Goal: Communication & Community: Answer question/provide support

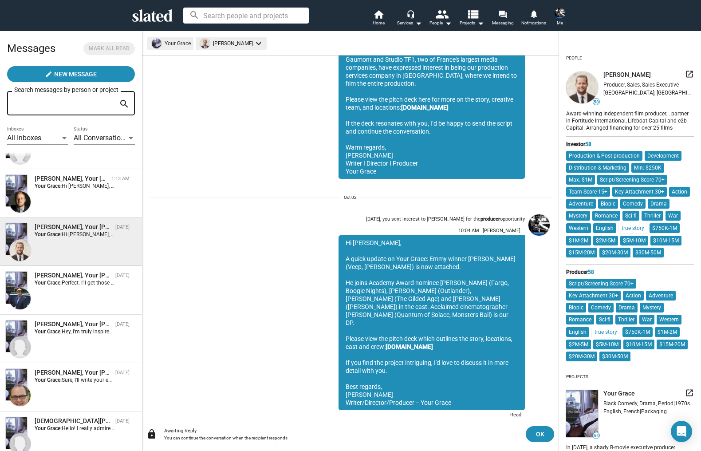
scroll to position [169, 0]
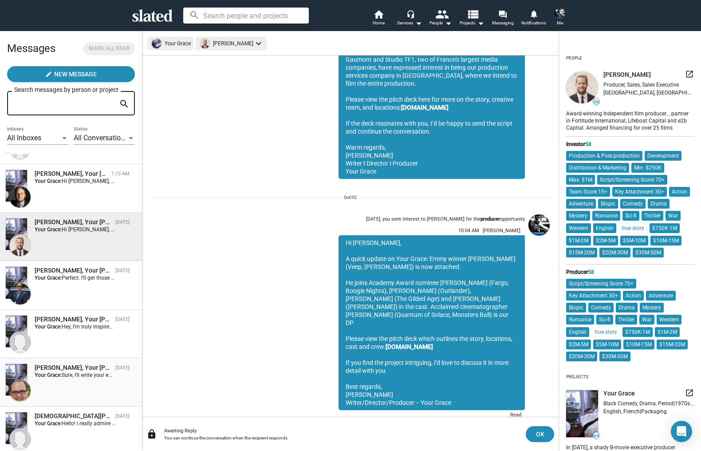
click at [59, 374] on strong "Your Grace:" at bounding box center [48, 375] width 27 height 6
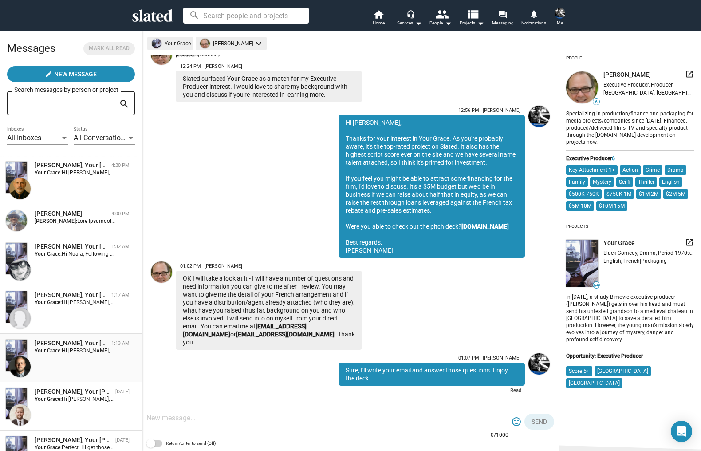
click at [62, 357] on div "Andrew Ferguson, Your Grace 1:13 AM Your Grace: Hi Andrew, Just following up. I…" at bounding box center [70, 358] width 131 height 38
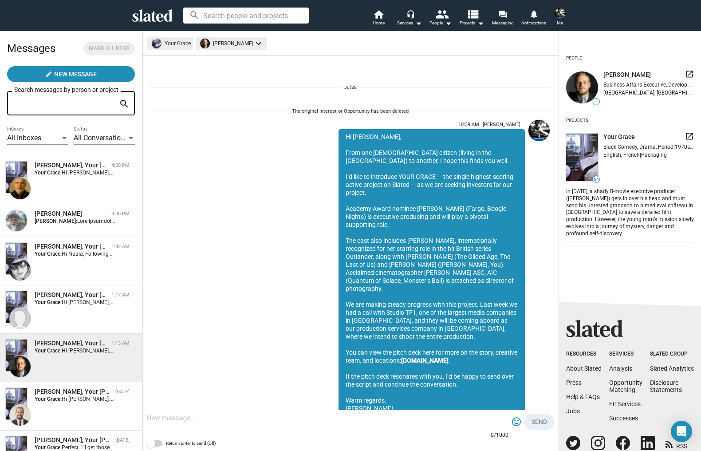
scroll to position [787, 0]
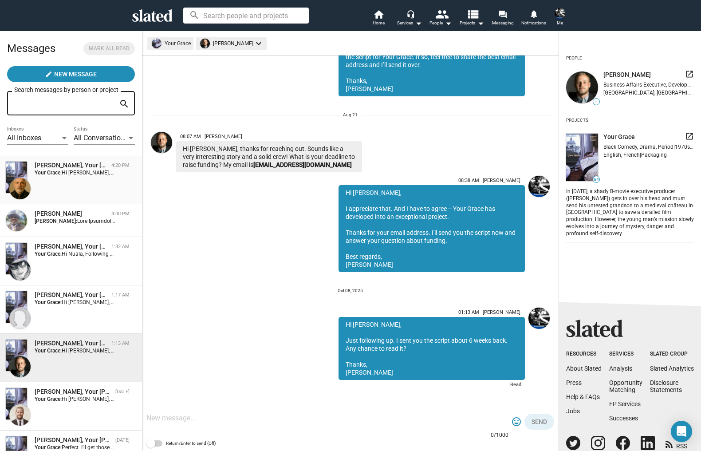
click at [68, 186] on div "Patrick di Santo, Your Grace 4:20 PM Your Grace: Hi Patrick, Thanks for your re…" at bounding box center [70, 180] width 131 height 38
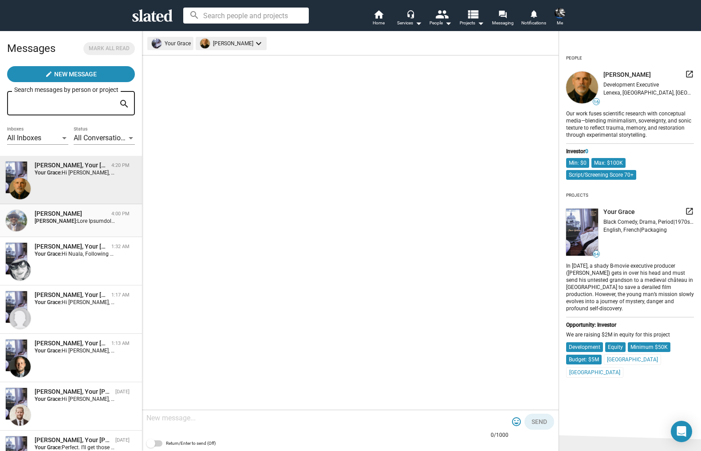
click at [55, 223] on strong "[PERSON_NAME]:" at bounding box center [56, 221] width 43 height 6
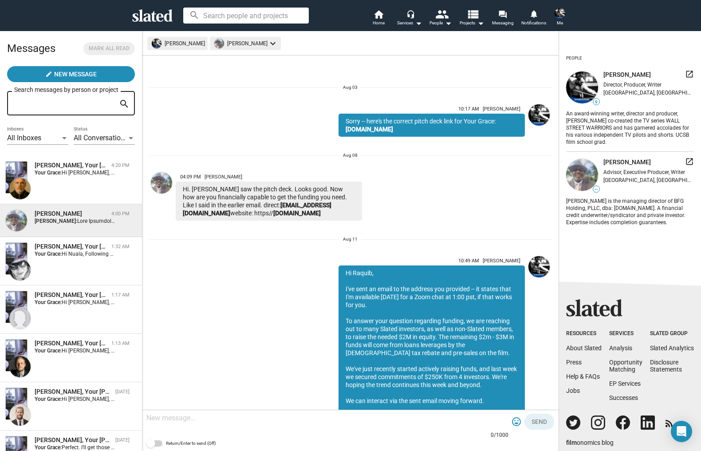
scroll to position [6087, 0]
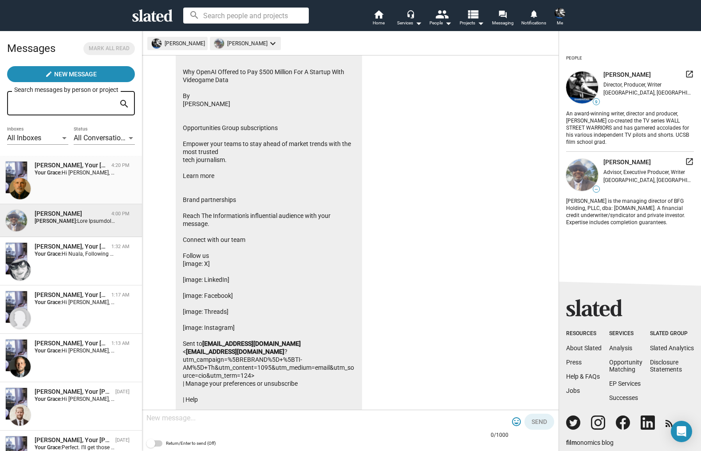
click at [67, 188] on div "Patrick di Santo, Your Grace 4:20 PM Your Grace: Hi Patrick, Thanks for your re…" at bounding box center [70, 180] width 131 height 38
